Goal: Task Accomplishment & Management: Use online tool/utility

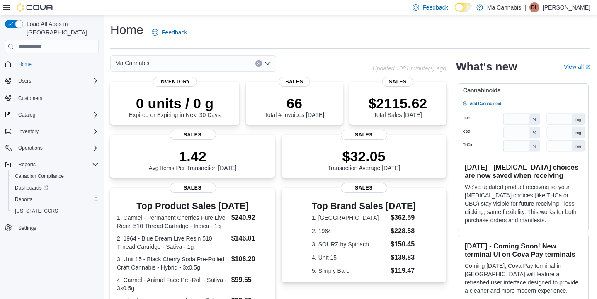
click at [25, 196] on span "Reports" at bounding box center [23, 199] width 17 height 7
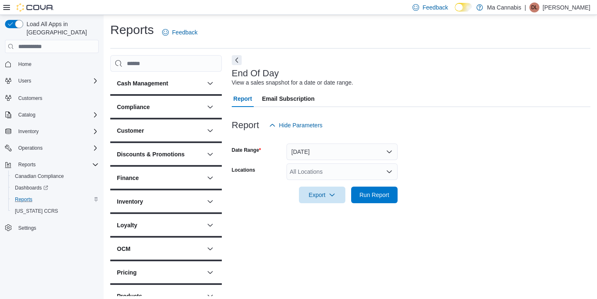
scroll to position [3, 0]
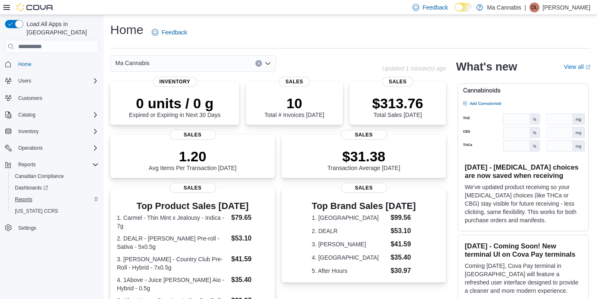
click at [24, 196] on span "Reports" at bounding box center [23, 199] width 17 height 7
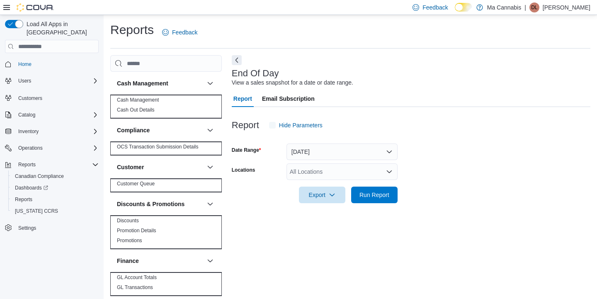
scroll to position [3, 0]
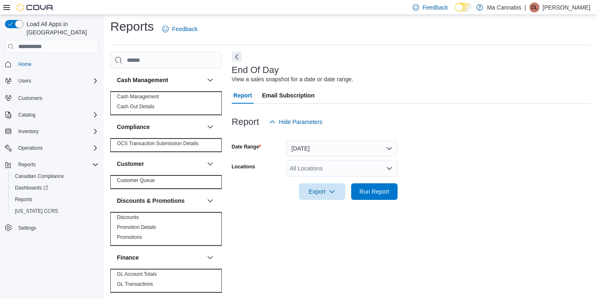
click at [354, 148] on button "[DATE]" at bounding box center [341, 148] width 111 height 17
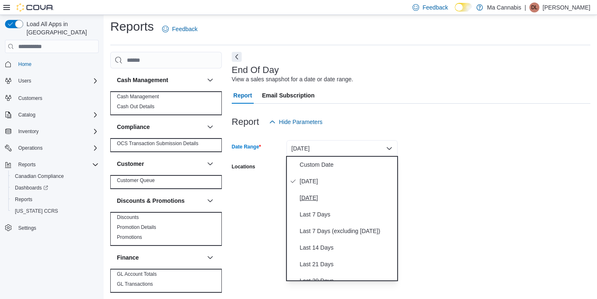
click at [318, 198] on span "Yesterday" at bounding box center [347, 198] width 95 height 10
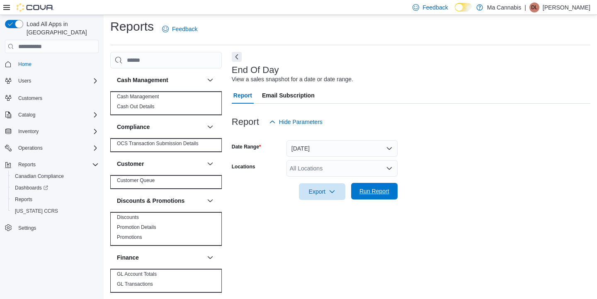
click at [375, 190] on span "Run Report" at bounding box center [374, 191] width 30 height 8
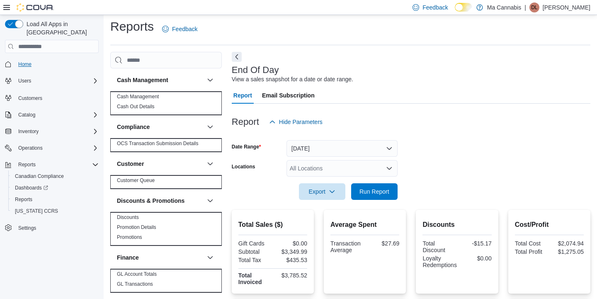
click at [24, 61] on span "Home" at bounding box center [24, 64] width 13 height 7
